Goal: Use online tool/utility: Utilize a website feature to perform a specific function

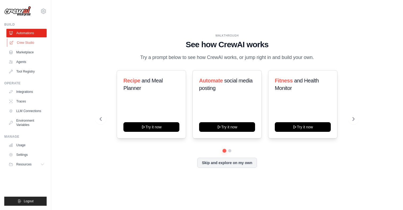
click at [26, 43] on link "Crew Studio" at bounding box center [27, 42] width 40 height 9
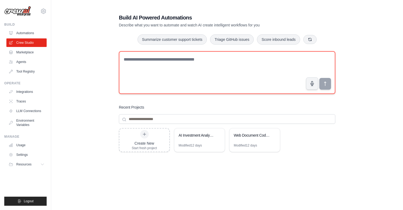
click at [145, 58] on textarea at bounding box center [227, 72] width 216 height 43
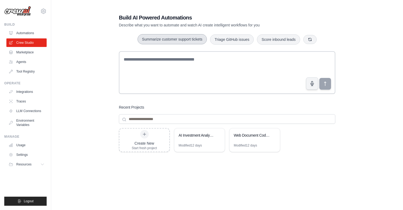
click at [172, 39] on button "Summarize customer support tickets" at bounding box center [172, 39] width 69 height 10
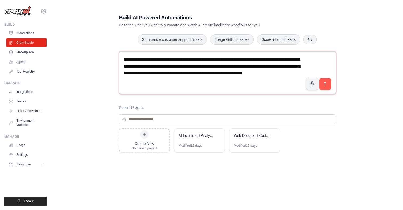
click at [178, 82] on textarea "**********" at bounding box center [227, 72] width 217 height 43
click at [327, 82] on icon "submit" at bounding box center [325, 84] width 6 height 6
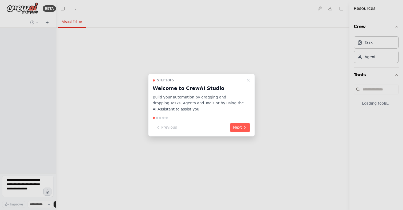
select select "****"
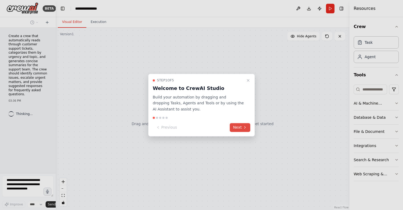
click at [241, 127] on button "Next" at bounding box center [240, 127] width 21 height 9
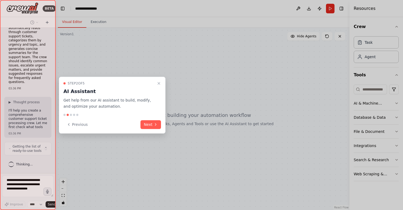
scroll to position [16, 0]
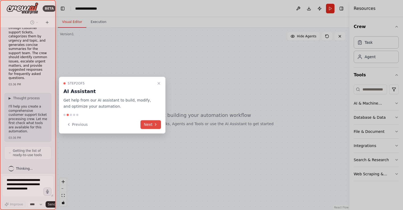
click at [149, 126] on button "Next" at bounding box center [150, 124] width 21 height 9
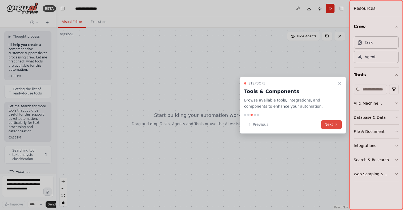
click at [336, 124] on icon at bounding box center [336, 124] width 4 height 4
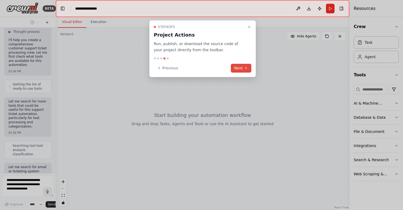
scroll to position [114, 0]
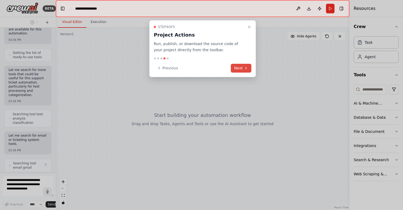
click at [244, 67] on icon at bounding box center [246, 68] width 4 height 4
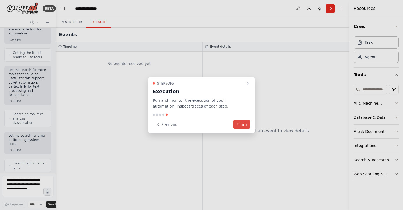
click at [241, 124] on button "Finish" at bounding box center [241, 124] width 17 height 9
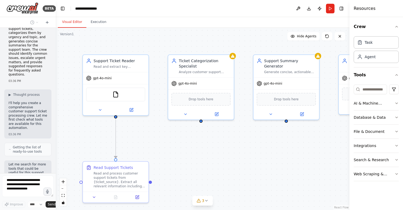
scroll to position [22, 0]
click at [10, 93] on span "▶" at bounding box center [10, 93] width 2 height 4
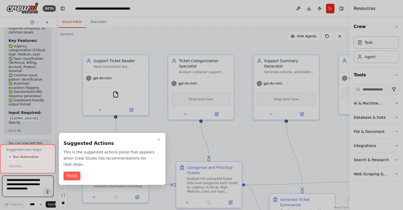
scroll to position [1242, 0]
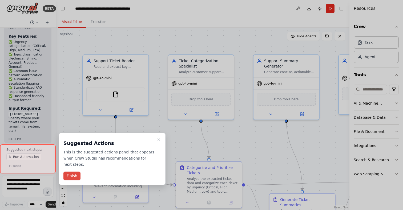
click at [71, 175] on button "Finish" at bounding box center [71, 175] width 17 height 9
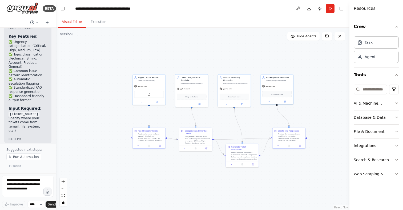
drag, startPoint x: 288, startPoint y: 136, endPoint x: 247, endPoint y: 119, distance: 44.9
click at [247, 119] on div ".deletable-edge-delete-btn { width: 20px; height: 20px; border: 0px solid #ffff…" at bounding box center [203, 119] width 294 height 182
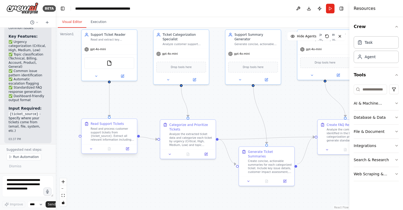
click at [112, 135] on div "Read and process customer support tickets from {ticket_source}. Extract all rel…" at bounding box center [113, 134] width 44 height 14
click at [113, 133] on div "Read and process customer support tickets from {ticket_source}. Extract all rel…" at bounding box center [113, 134] width 44 height 14
click at [127, 147] on icon at bounding box center [127, 148] width 3 height 3
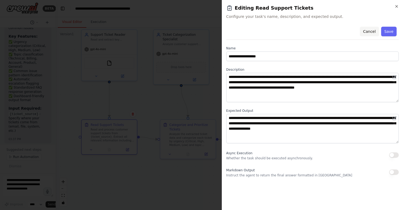
click at [371, 30] on button "Cancel" at bounding box center [369, 32] width 19 height 10
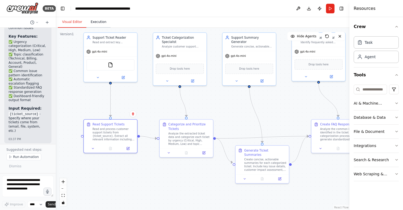
click at [100, 25] on button "Execution" at bounding box center [98, 22] width 24 height 11
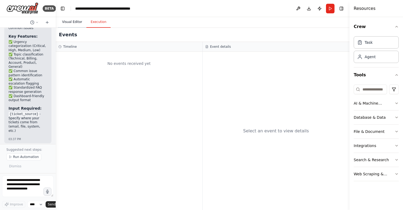
click at [76, 22] on button "Visual Editor" at bounding box center [72, 22] width 29 height 11
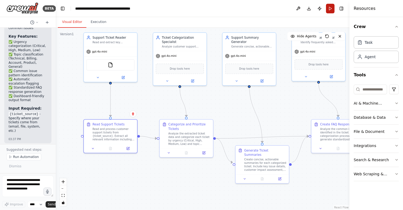
click at [331, 8] on button "Run" at bounding box center [330, 9] width 9 height 10
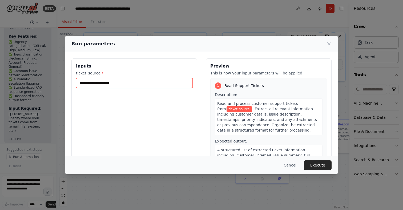
click at [122, 84] on input "ticket_source *" at bounding box center [134, 83] width 117 height 10
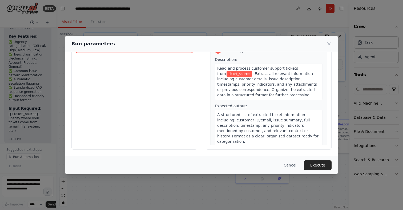
scroll to position [0, 0]
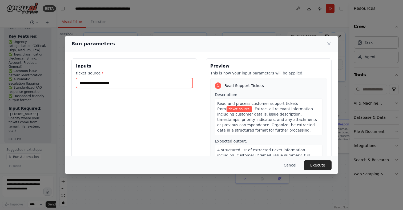
click at [116, 83] on input "ticket_source *" at bounding box center [134, 83] width 117 height 10
click at [108, 86] on input "ticket_source *" at bounding box center [134, 83] width 117 height 10
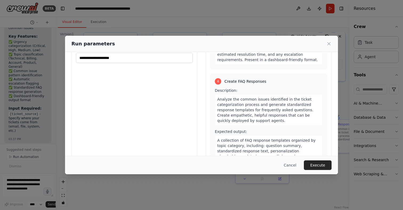
scroll to position [35, 0]
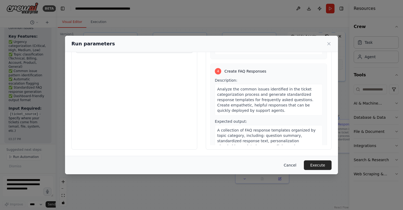
click at [294, 165] on button "Cancel" at bounding box center [290, 165] width 21 height 10
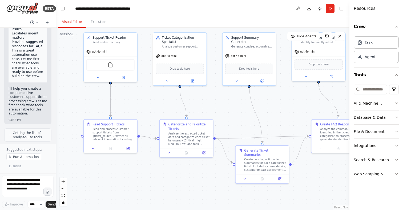
scroll to position [0, 0]
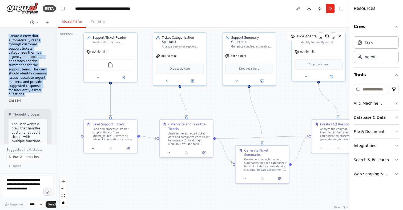
drag, startPoint x: 9, startPoint y: 36, endPoint x: 26, endPoint y: 93, distance: 60.1
click at [26, 93] on p "Create a crew that automatically reads through customer support tickets, catego…" at bounding box center [28, 65] width 39 height 62
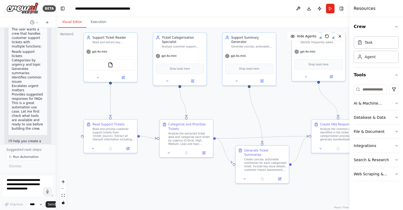
scroll to position [95, 0]
click at [37, 22] on icon at bounding box center [36, 22] width 3 height 3
click at [75, 65] on div ".deletable-edge-delete-btn { width: 20px; height: 20px; border: 0px solid #ffff…" at bounding box center [203, 119] width 294 height 182
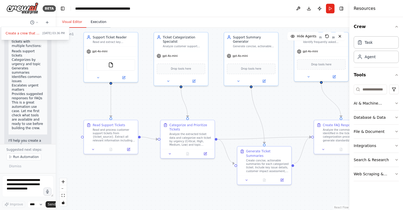
click at [99, 22] on button "Execution" at bounding box center [98, 22] width 24 height 11
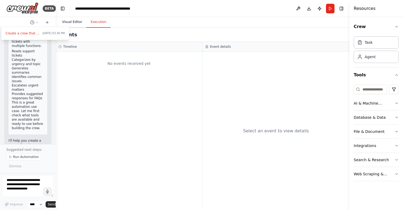
click at [75, 23] on button "Visual Editor" at bounding box center [72, 22] width 29 height 11
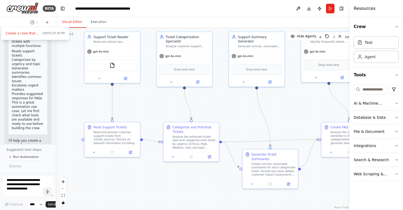
click at [64, 50] on div ".deletable-edge-delete-btn { width: 20px; height: 20px; border: 0px solid #ffff…" at bounding box center [203, 119] width 294 height 182
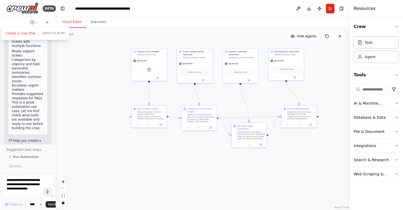
drag, startPoint x: 161, startPoint y: 97, endPoint x: 128, endPoint y: 94, distance: 33.2
click at [128, 94] on div ".deletable-edge-delete-btn { width: 20px; height: 20px; border: 0px solid #ffff…" at bounding box center [203, 119] width 294 height 182
drag, startPoint x: 318, startPoint y: 115, endPoint x: 337, endPoint y: 114, distance: 19.0
click at [337, 114] on div ".deletable-edge-delete-btn { width: 20px; height: 20px; border: 0px solid #ffff…" at bounding box center [203, 119] width 294 height 182
click at [38, 96] on div at bounding box center [28, 105] width 56 height 210
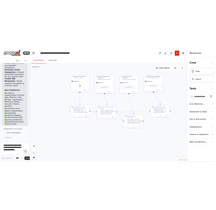
scroll to position [1195, 0]
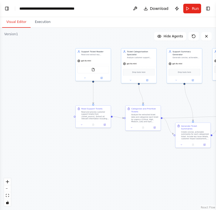
select select "****"
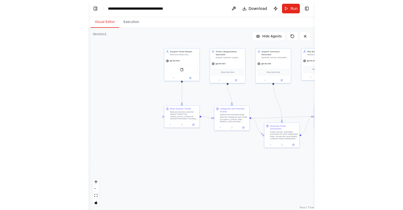
scroll to position [732, 0]
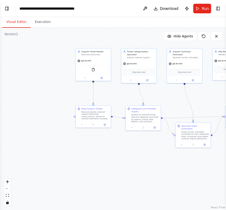
click at [54, 90] on div ".deletable-edge-delete-btn { width: 20px; height: 20px; border: 0px solid #ffff…" at bounding box center [113, 119] width 226 height 182
click at [142, 58] on div "Ticket Categorization Specialist Analyze customer support tickets and categoriz…" at bounding box center [139, 54] width 35 height 12
click at [143, 59] on div "Ticket Categorization Specialist Analyze customer support tickets and categoriz…" at bounding box center [139, 54] width 35 height 12
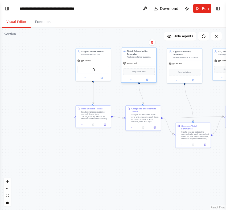
click at [143, 59] on div "Ticket Categorization Specialist Analyze customer support tickets and categoriz…" at bounding box center [139, 54] width 35 height 12
click at [137, 64] on div "gpt-4o-mini" at bounding box center [139, 63] width 35 height 6
click at [7, 181] on icon "zoom in" at bounding box center [7, 181] width 3 height 3
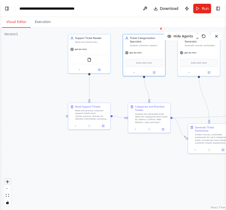
click at [7, 181] on icon "zoom in" at bounding box center [7, 181] width 3 height 3
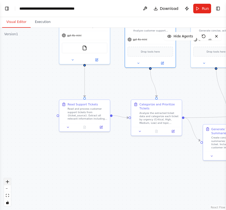
click at [7, 181] on icon "zoom in" at bounding box center [7, 181] width 3 height 3
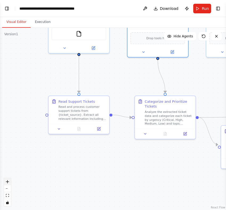
click at [7, 181] on icon "zoom in" at bounding box center [7, 181] width 3 height 3
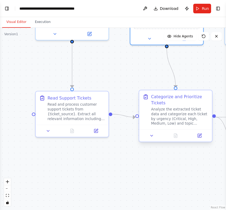
click at [181, 119] on div "Analyze the extracted ticket data and categorize each ticket by urgency (Critic…" at bounding box center [180, 116] width 58 height 19
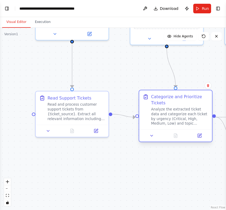
click at [181, 119] on div "Analyze the extracted ticket data and categorize each ticket by urgency (Critic…" at bounding box center [180, 116] width 58 height 19
click at [181, 116] on div "Analyze the extracted ticket data and categorize each ticket by urgency (Critic…" at bounding box center [180, 116] width 58 height 19
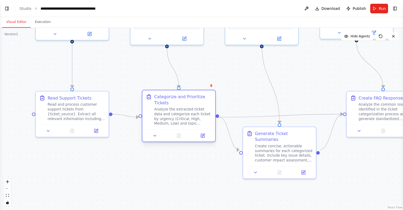
click at [172, 99] on div "Categorize and Prioritize Tickets" at bounding box center [183, 100] width 58 height 12
click at [204, 134] on icon at bounding box center [203, 135] width 3 height 3
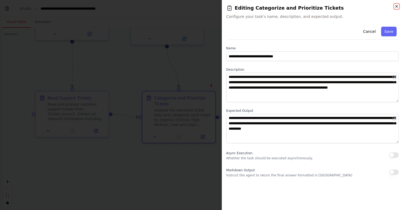
click at [398, 5] on icon "button" at bounding box center [396, 6] width 4 height 4
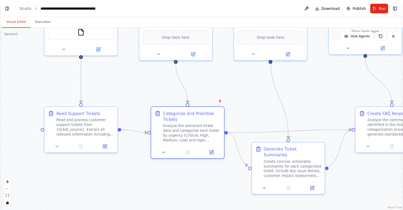
drag, startPoint x: 362, startPoint y: 163, endPoint x: 371, endPoint y: 179, distance: 17.8
click at [371, 179] on div ".deletable-edge-delete-btn { width: 20px; height: 20px; border: 0px solid #ffff…" at bounding box center [201, 119] width 403 height 182
click at [337, 8] on span "Download" at bounding box center [330, 8] width 19 height 5
